Goal: Information Seeking & Learning: Learn about a topic

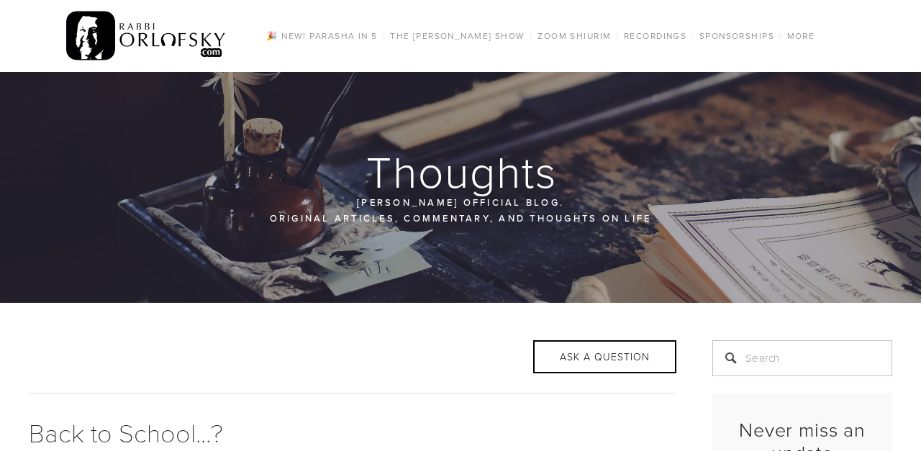
scroll to position [3213, 0]
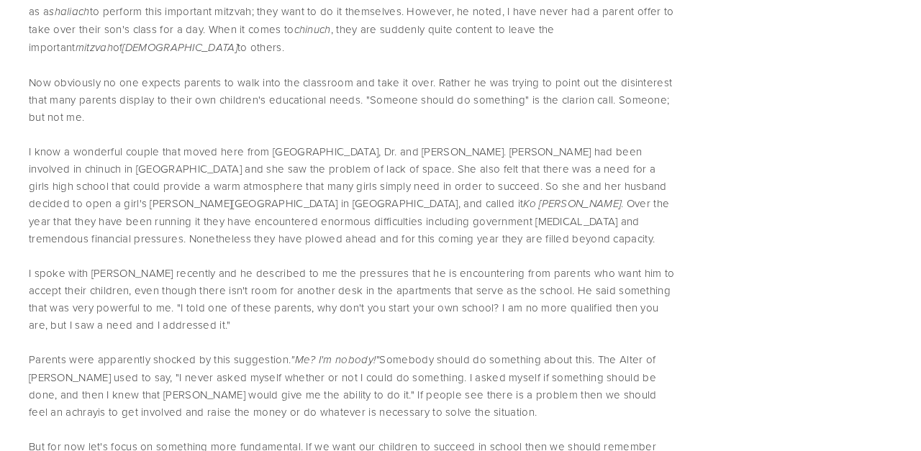
click at [149, 212] on p "I know a wonderful couple that moved here from [GEOGRAPHIC_DATA], Dr. and [PERS…" at bounding box center [353, 195] width 648 height 104
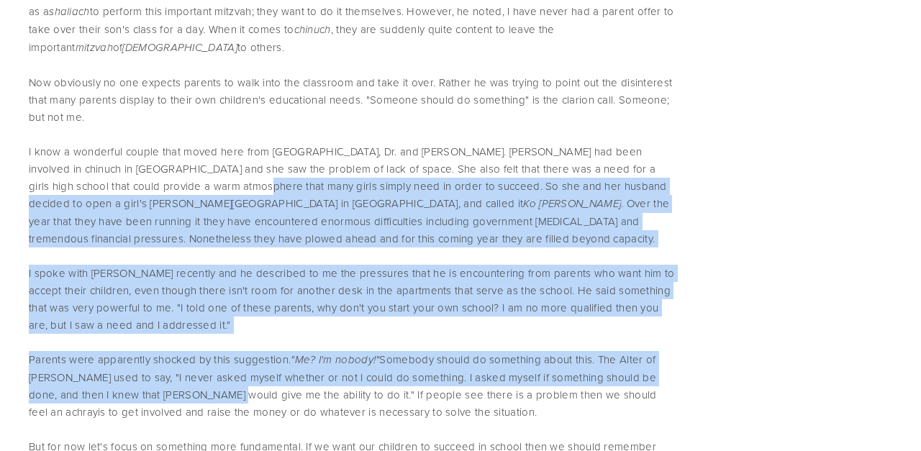
drag, startPoint x: 149, startPoint y: 212, endPoint x: 202, endPoint y: 408, distance: 202.9
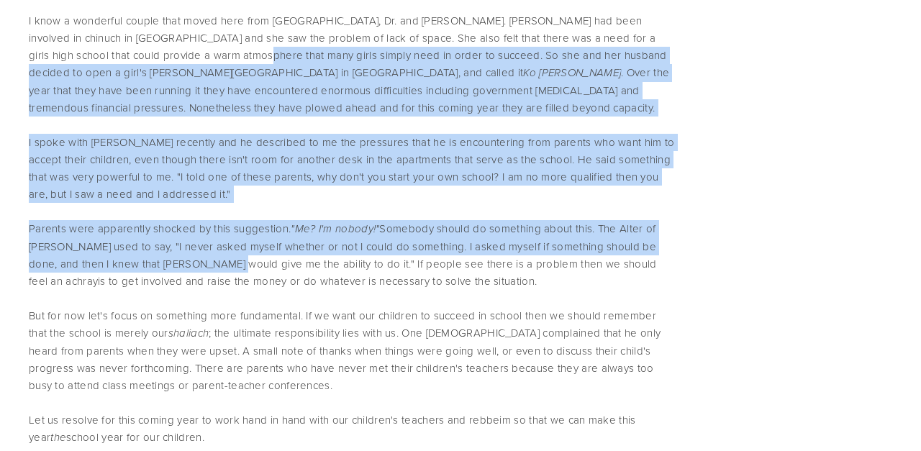
scroll to position [3348, 0]
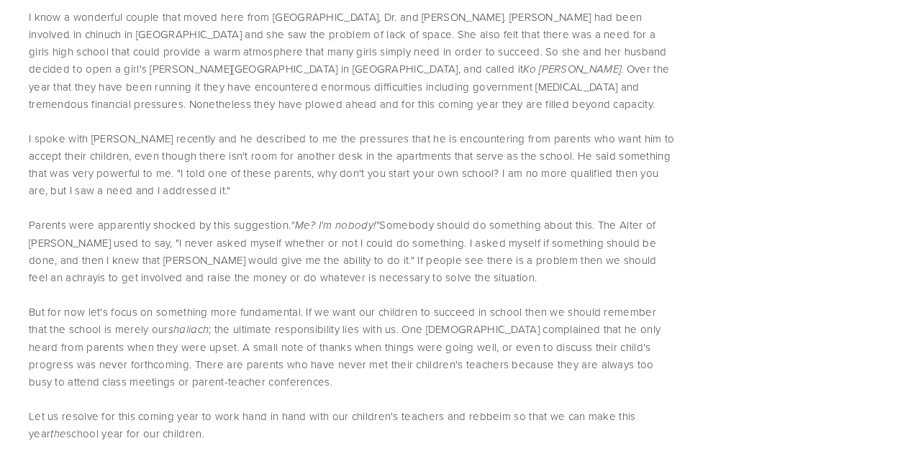
click at [191, 350] on p "But for now let's focus on something more fundamental. If we want our children …" at bounding box center [353, 347] width 648 height 87
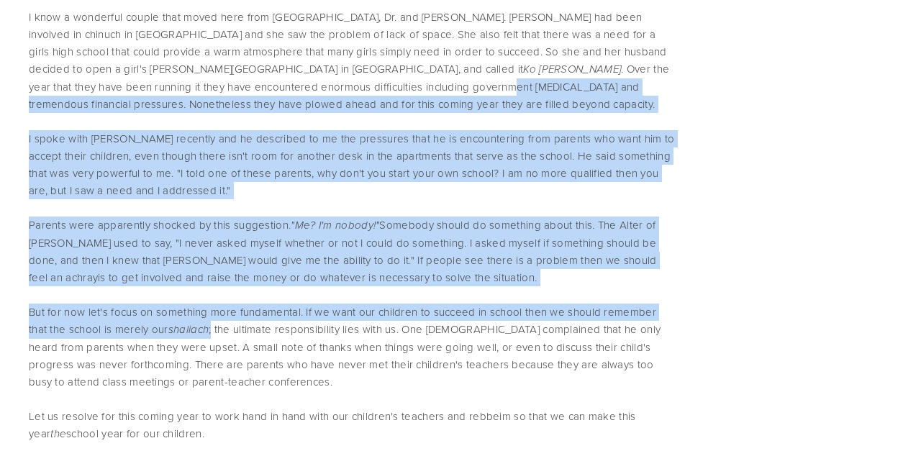
drag, startPoint x: 191, startPoint y: 350, endPoint x: 170, endPoint y: 111, distance: 240.0
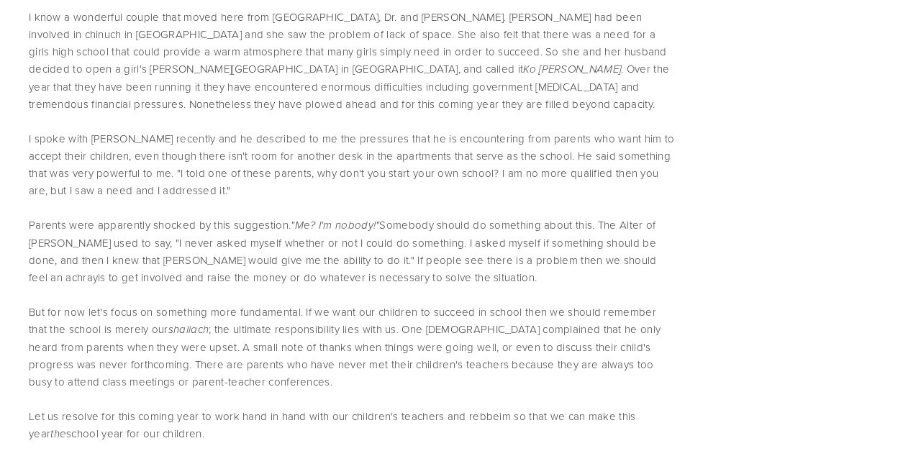
click at [170, 111] on p "I know a wonderful couple that moved here from [GEOGRAPHIC_DATA], Dr. and [PERS…" at bounding box center [353, 61] width 648 height 104
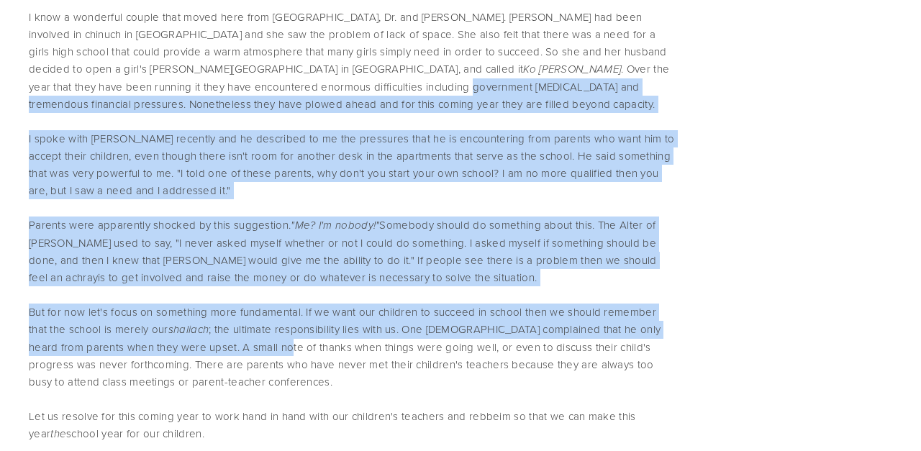
drag, startPoint x: 170, startPoint y: 111, endPoint x: 222, endPoint y: 372, distance: 266.5
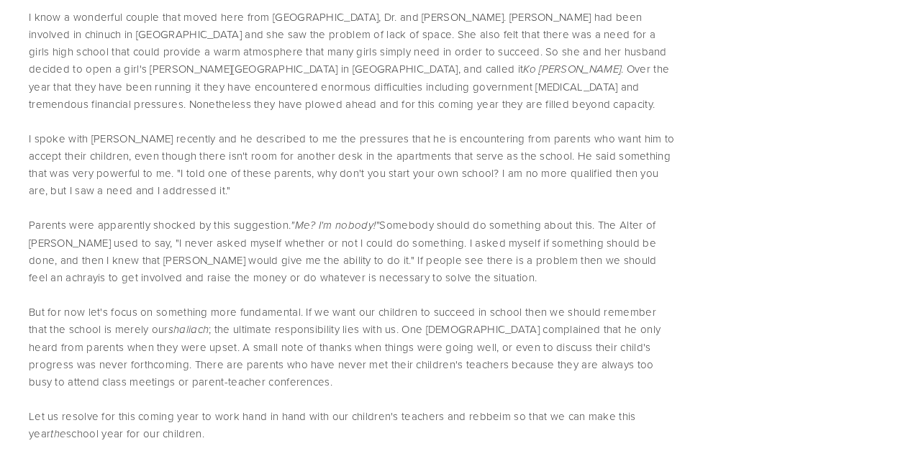
click at [221, 387] on p "But for now let's focus on something more fundamental. If we want our children …" at bounding box center [353, 347] width 648 height 87
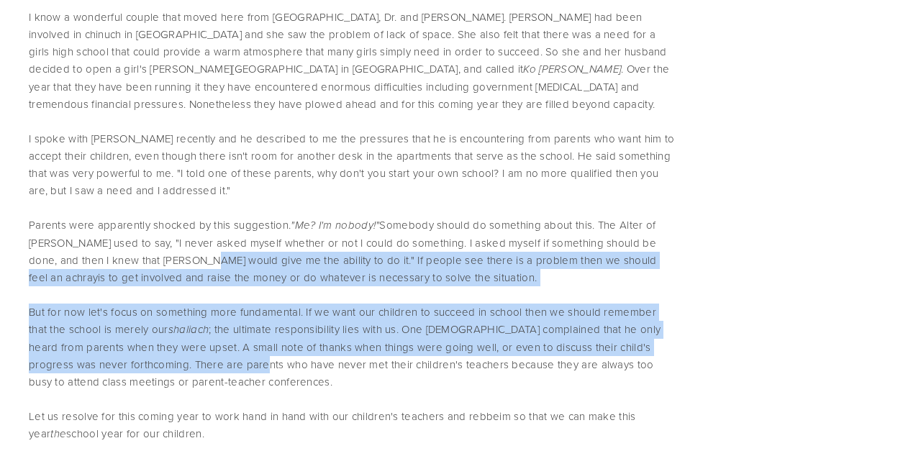
drag, startPoint x: 221, startPoint y: 387, endPoint x: 206, endPoint y: 281, distance: 106.2
click at [206, 281] on p "Parents were apparently shocked by this suggestion. "Me? I'm nobody!" Somebody …" at bounding box center [353, 252] width 648 height 70
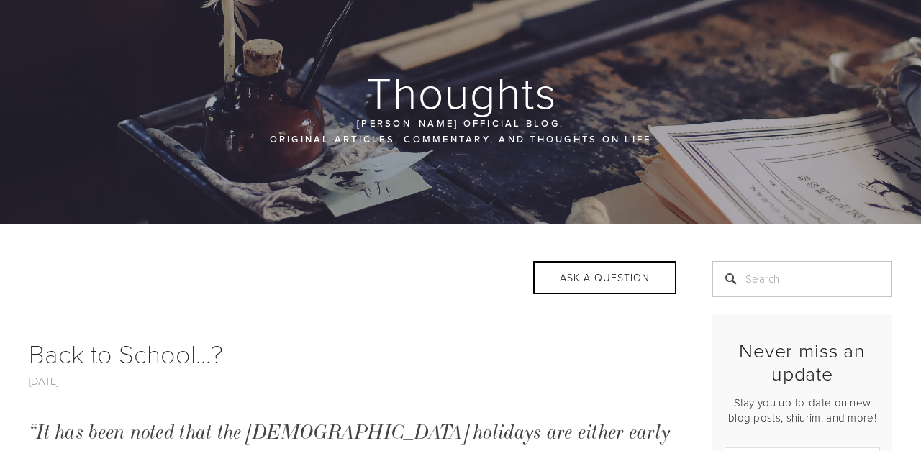
scroll to position [77, 0]
